Goal: Task Accomplishment & Management: Manage account settings

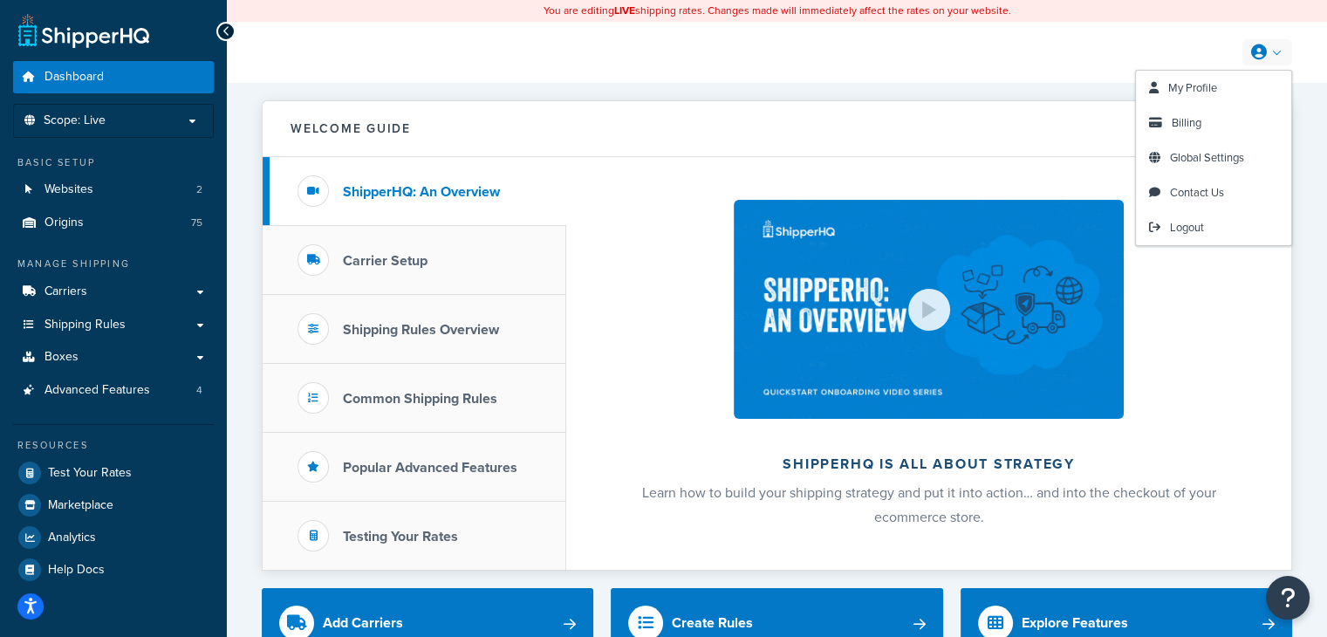
click at [1273, 58] on link at bounding box center [1267, 52] width 50 height 26
click at [1242, 92] on link "My Profile" at bounding box center [1213, 88] width 155 height 35
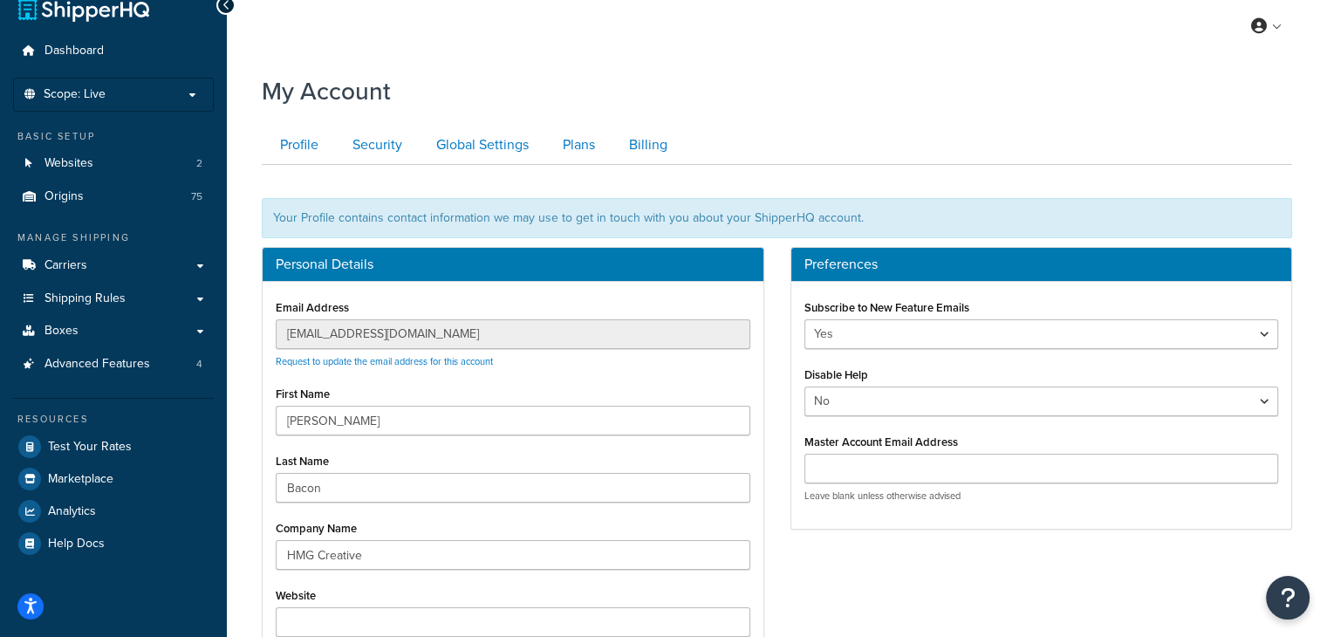
scroll to position [24, 0]
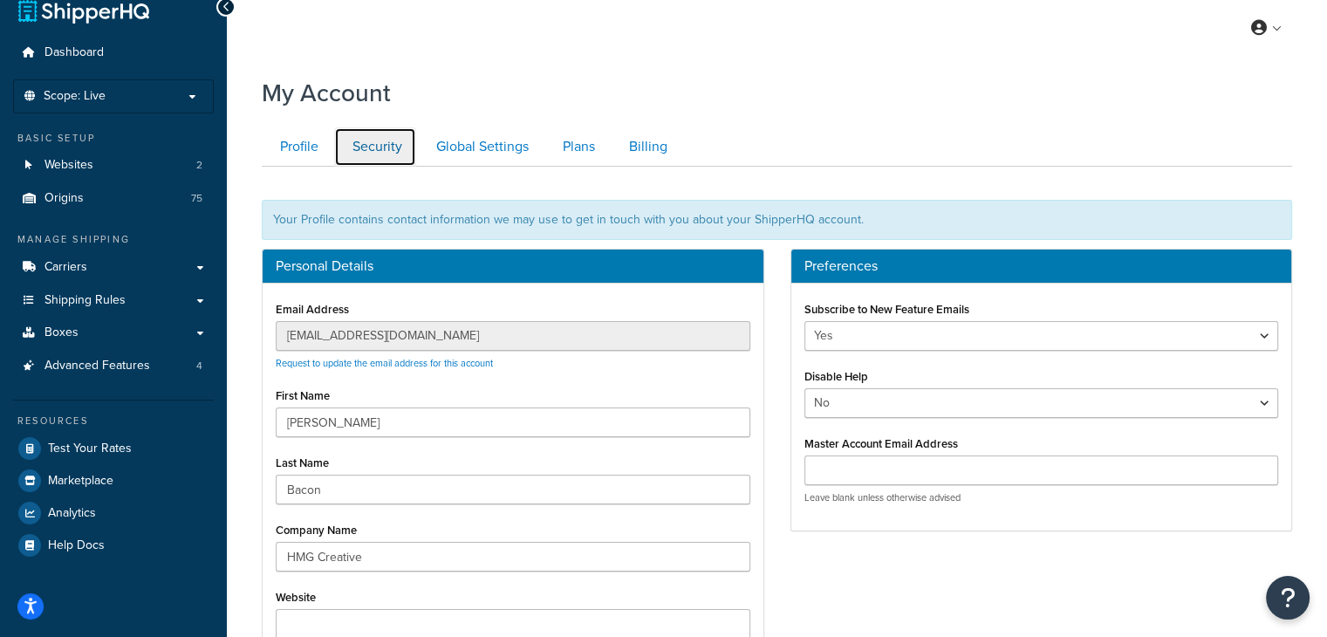
click at [380, 154] on link "Security" at bounding box center [375, 146] width 82 height 39
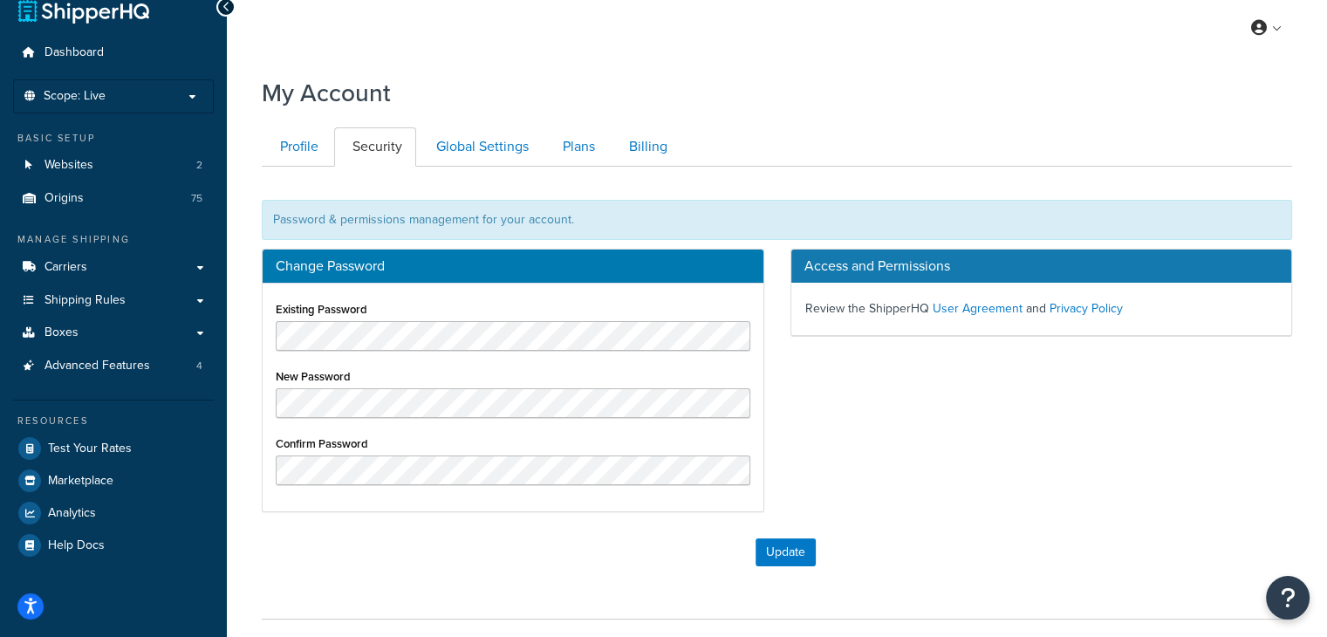
scroll to position [152, 0]
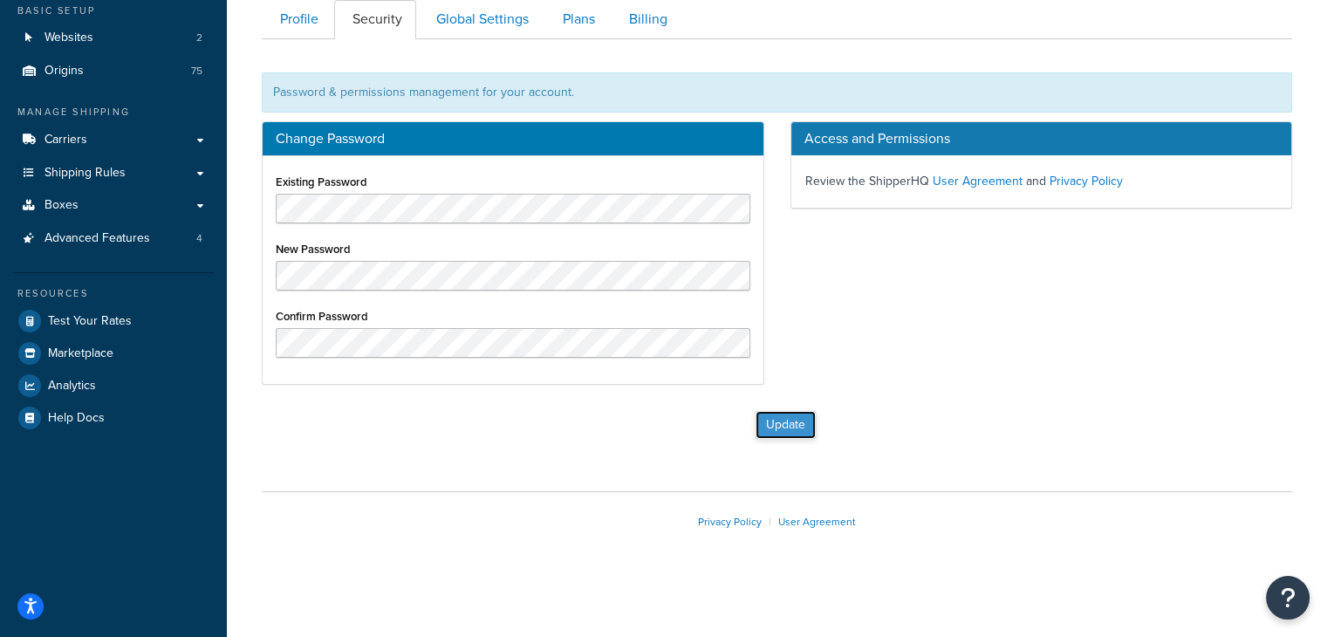
click at [773, 428] on button "Update" at bounding box center [785, 425] width 60 height 28
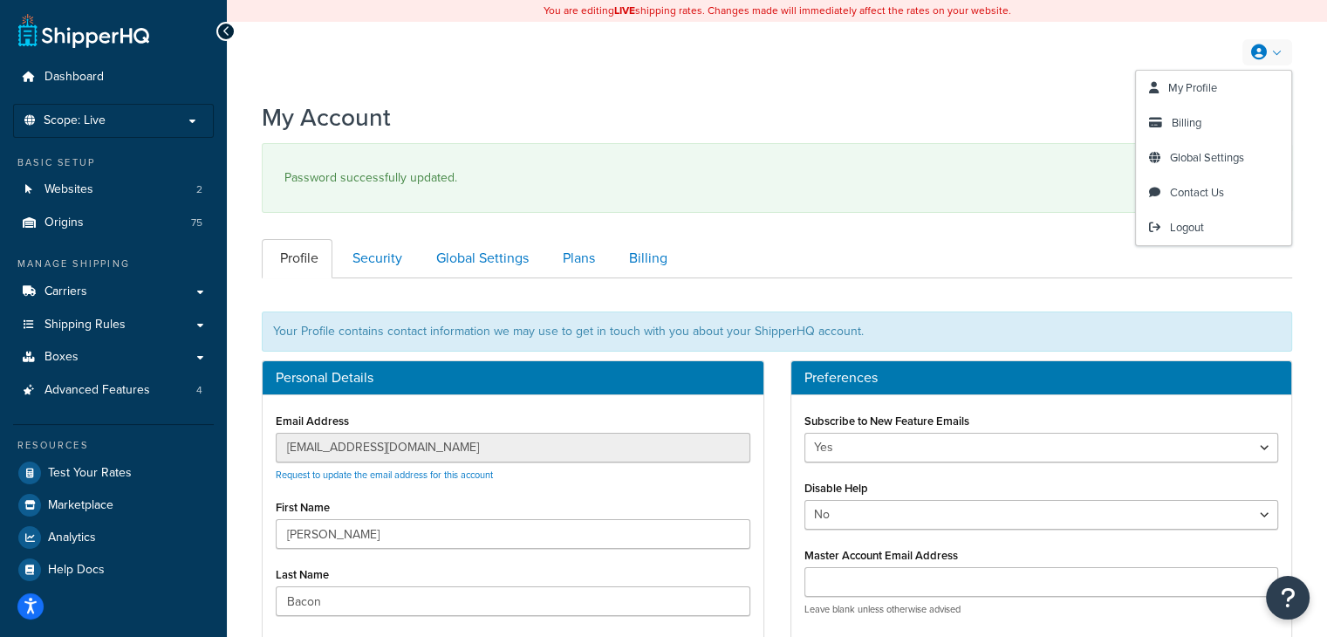
click at [1263, 58] on icon at bounding box center [1259, 52] width 16 height 16
click at [1190, 229] on span "Logout" at bounding box center [1187, 227] width 34 height 17
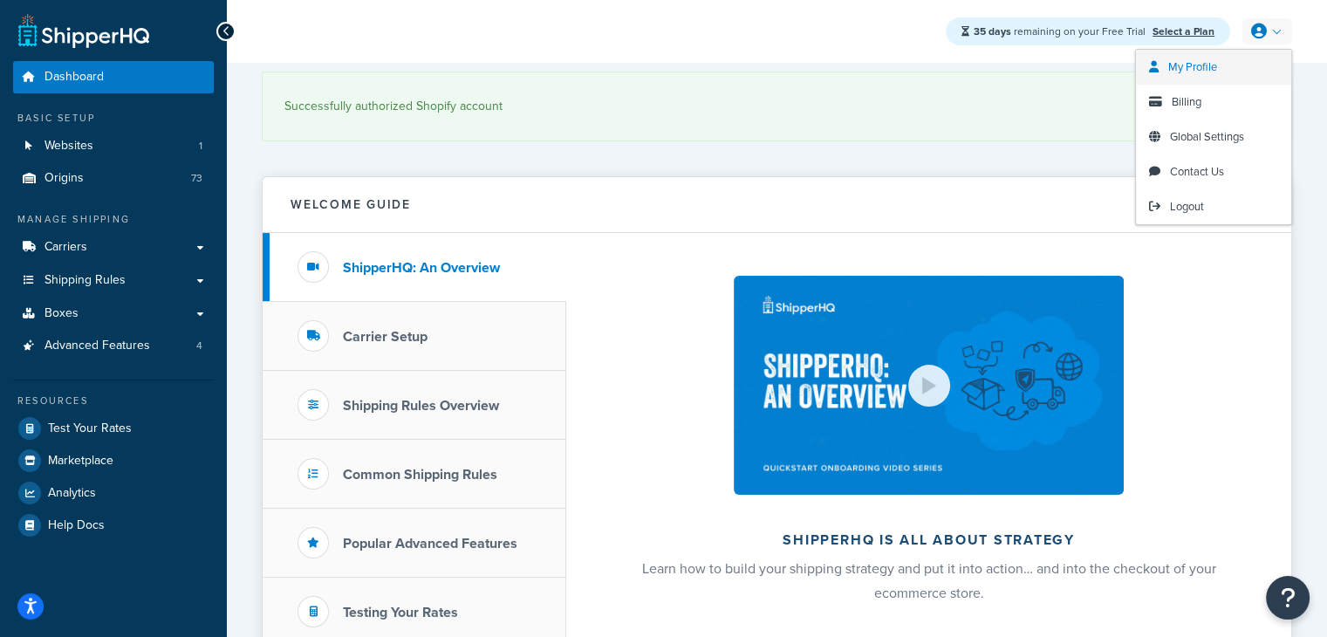
click at [1208, 78] on link "My Profile" at bounding box center [1213, 67] width 155 height 35
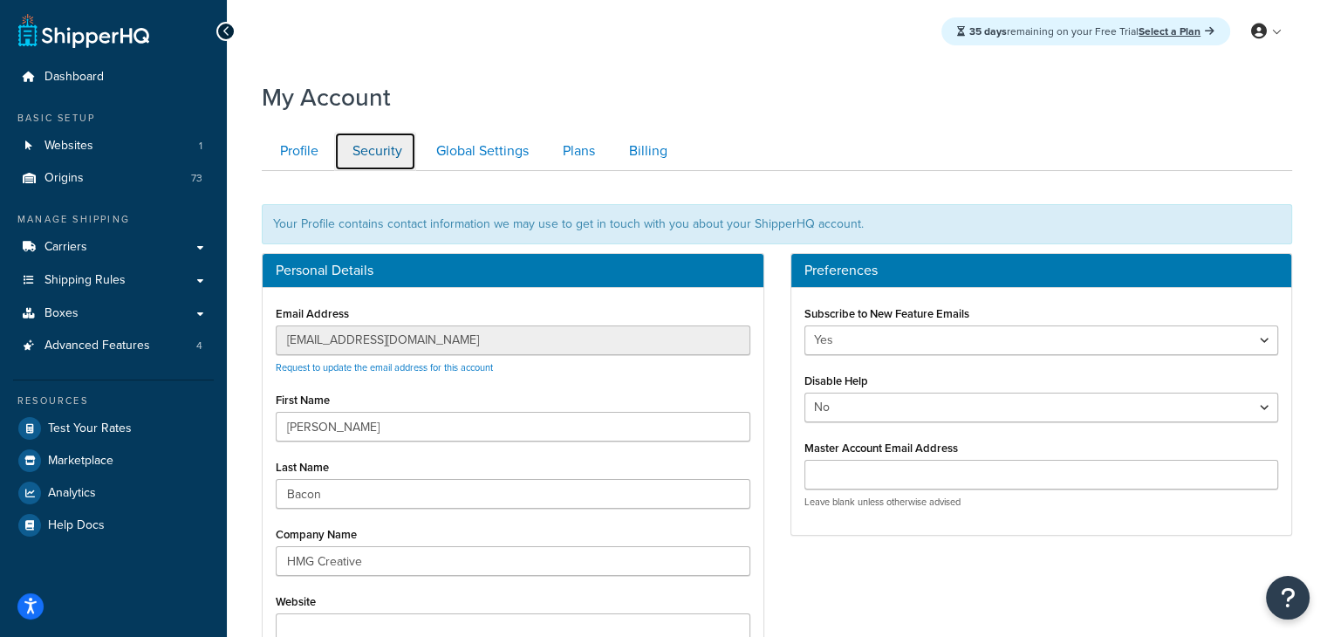
click at [391, 157] on link "Security" at bounding box center [375, 151] width 82 height 39
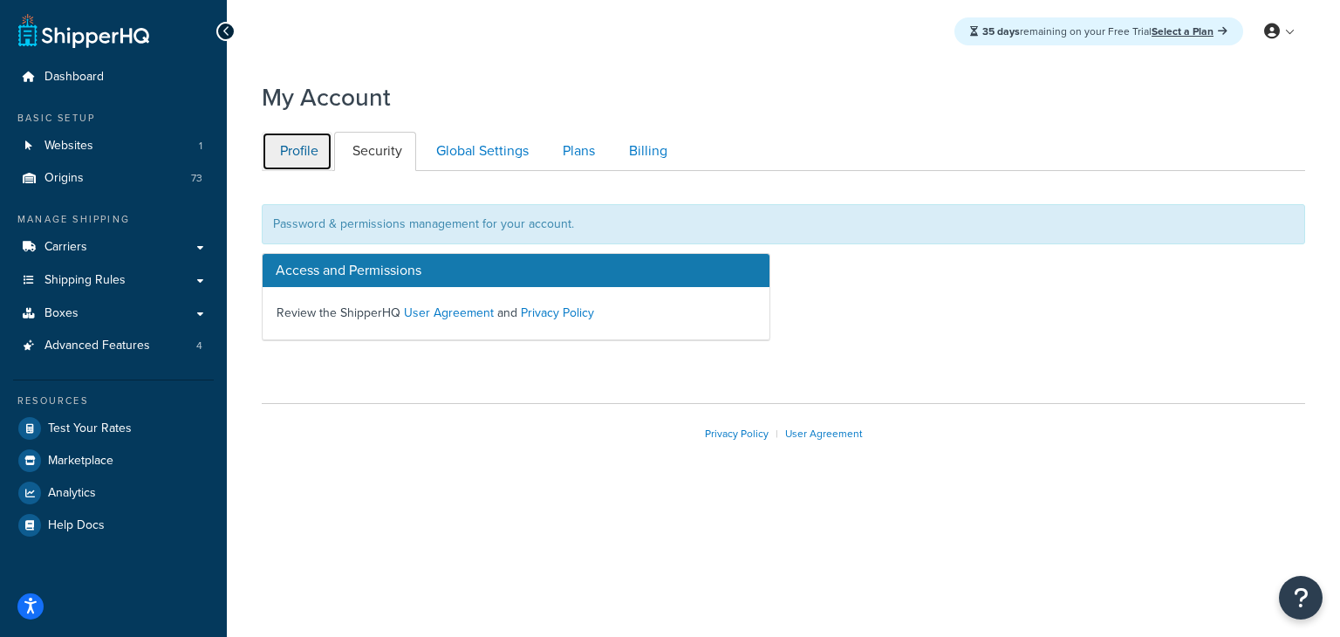
click at [302, 165] on link "Profile" at bounding box center [297, 151] width 71 height 39
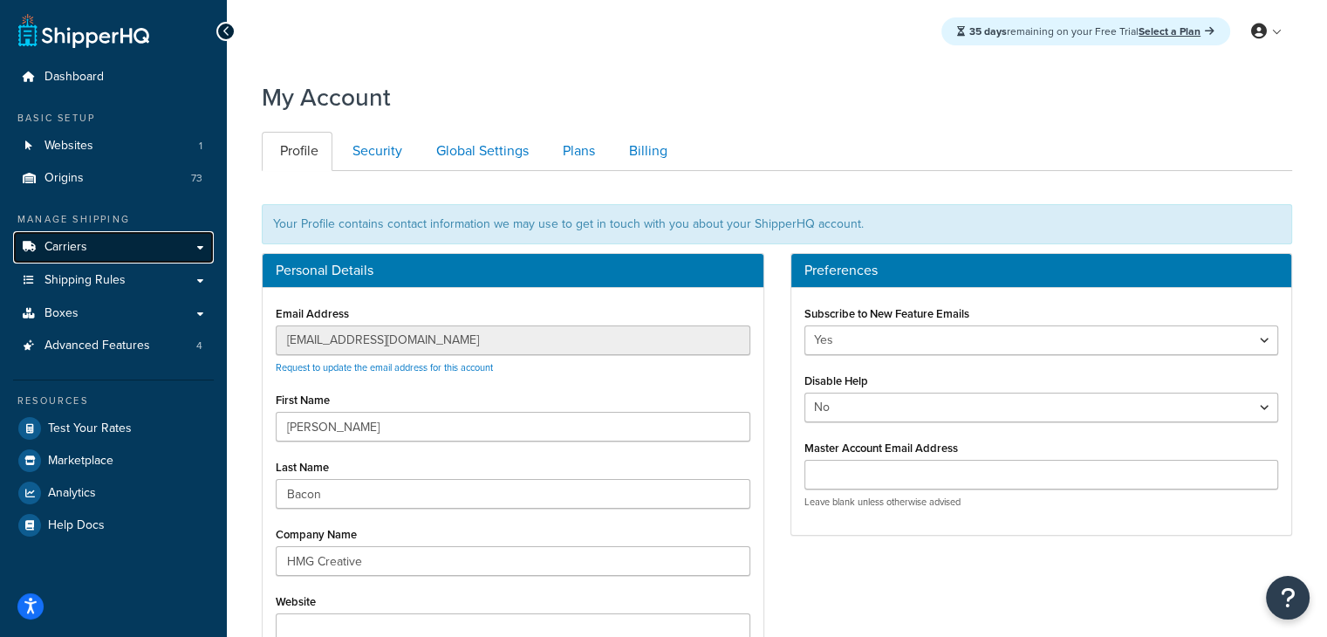
click at [150, 240] on link "Carriers" at bounding box center [113, 247] width 201 height 32
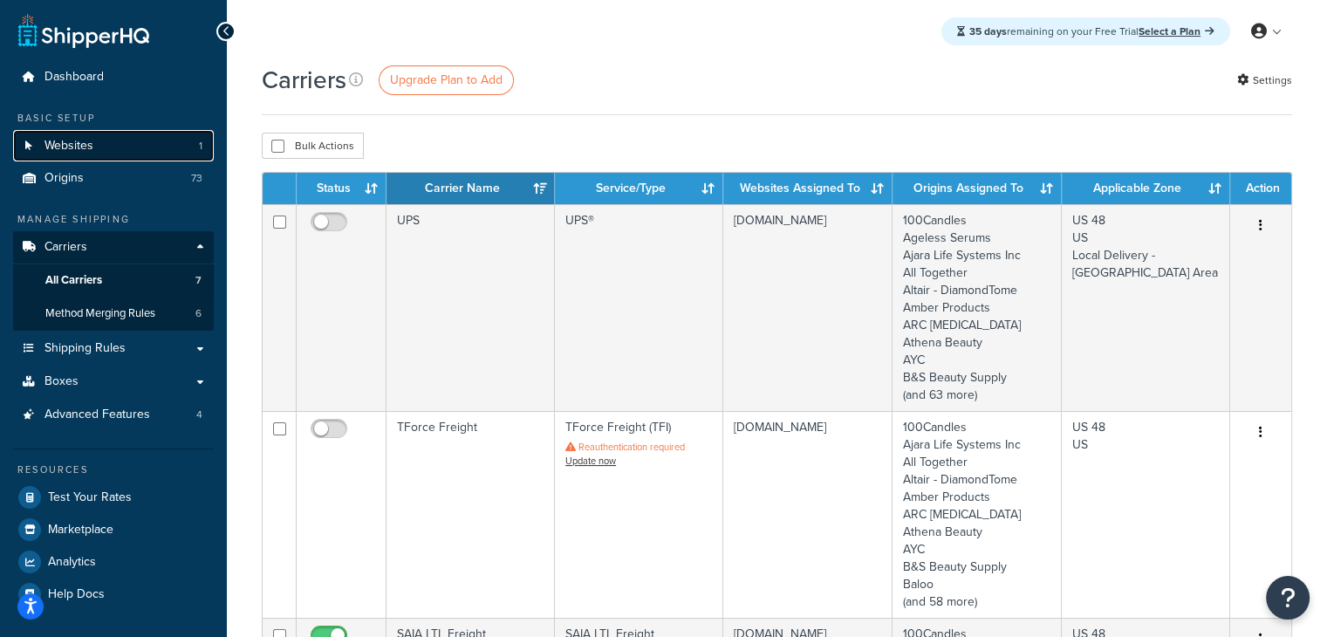
click at [188, 151] on link "Websites 1" at bounding box center [113, 146] width 201 height 32
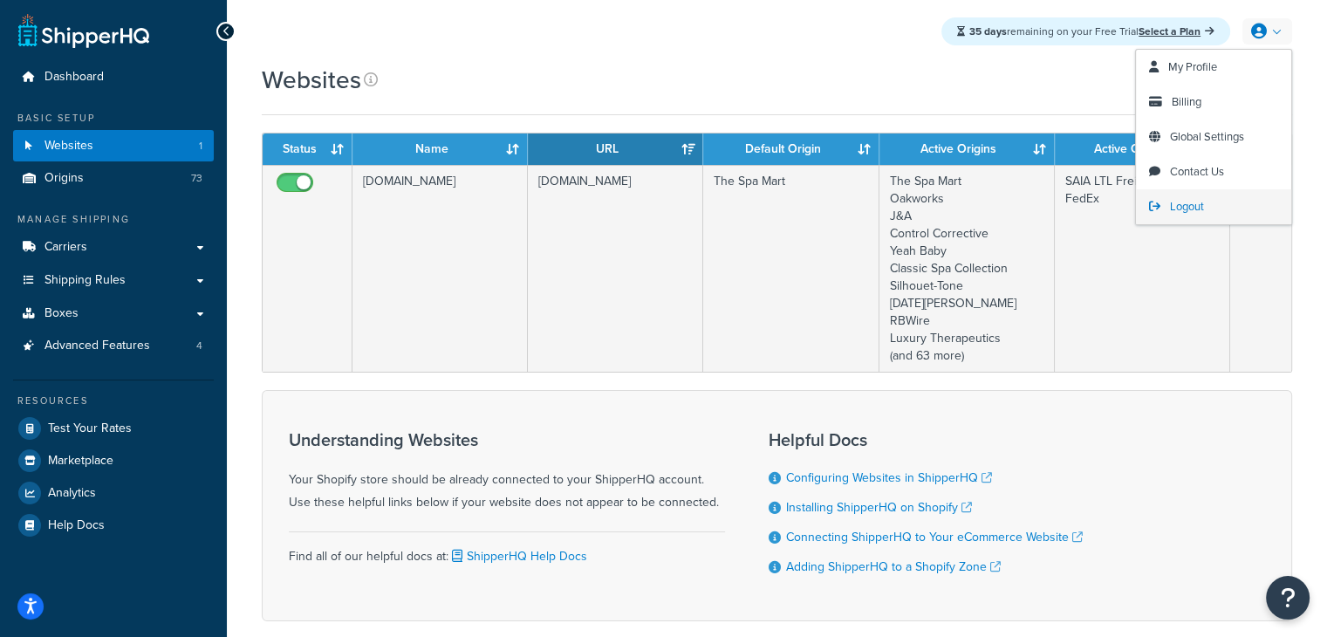
click at [1212, 207] on link "Logout" at bounding box center [1213, 206] width 155 height 35
